Goal: Navigation & Orientation: Find specific page/section

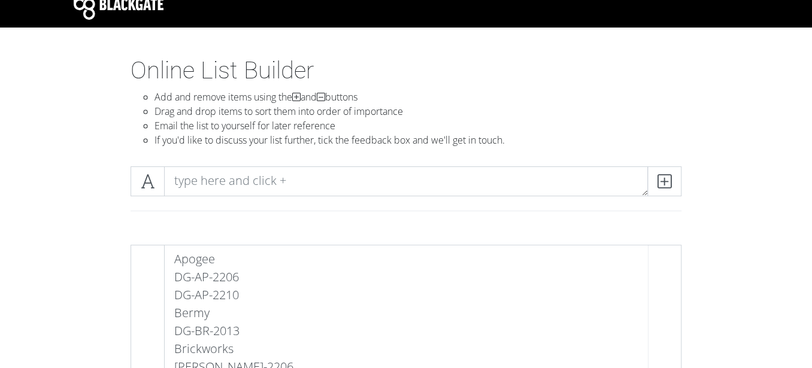
scroll to position [25, 0]
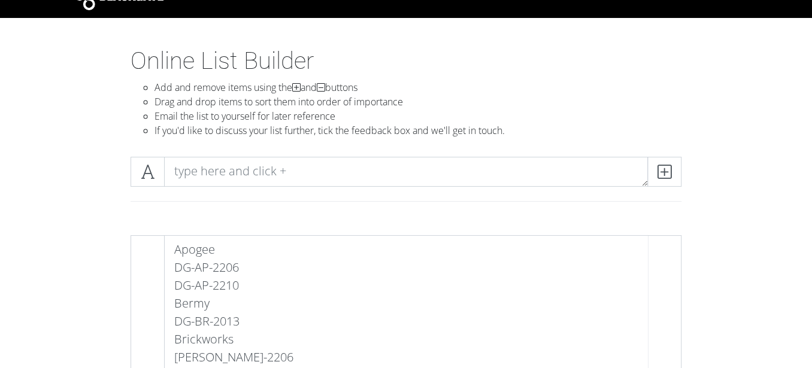
drag, startPoint x: 817, startPoint y: 55, endPoint x: 605, endPoint y: 61, distance: 212.2
click at [605, 61] on h1 "Online List Builder" at bounding box center [406, 61] width 551 height 29
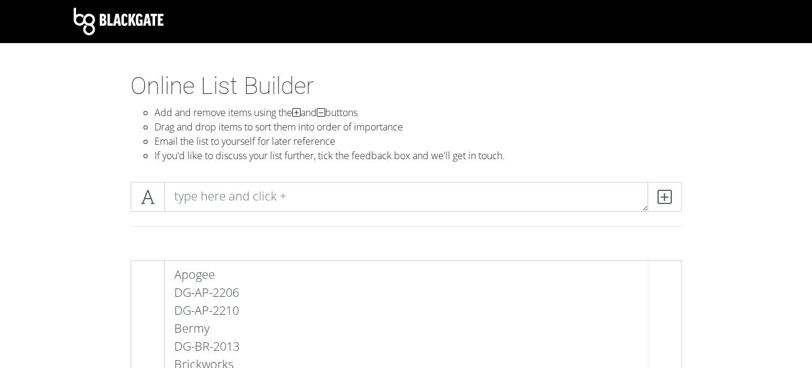
click at [146, 23] on img at bounding box center [119, 22] width 90 height 28
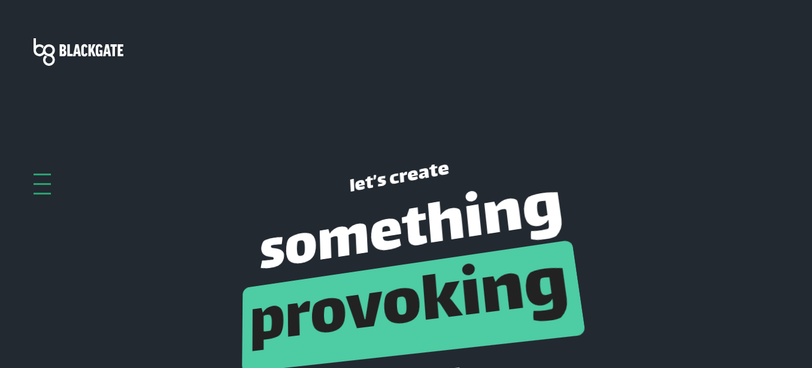
click at [39, 177] on div at bounding box center [42, 184] width 17 height 21
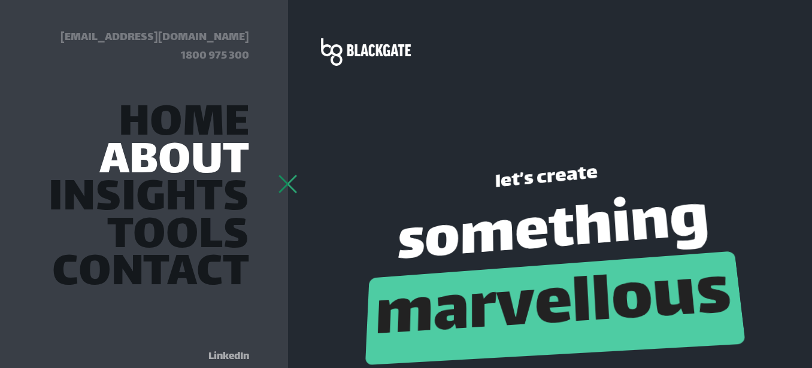
click at [217, 164] on link "About" at bounding box center [174, 163] width 150 height 32
